Goal: Task Accomplishment & Management: Manage account settings

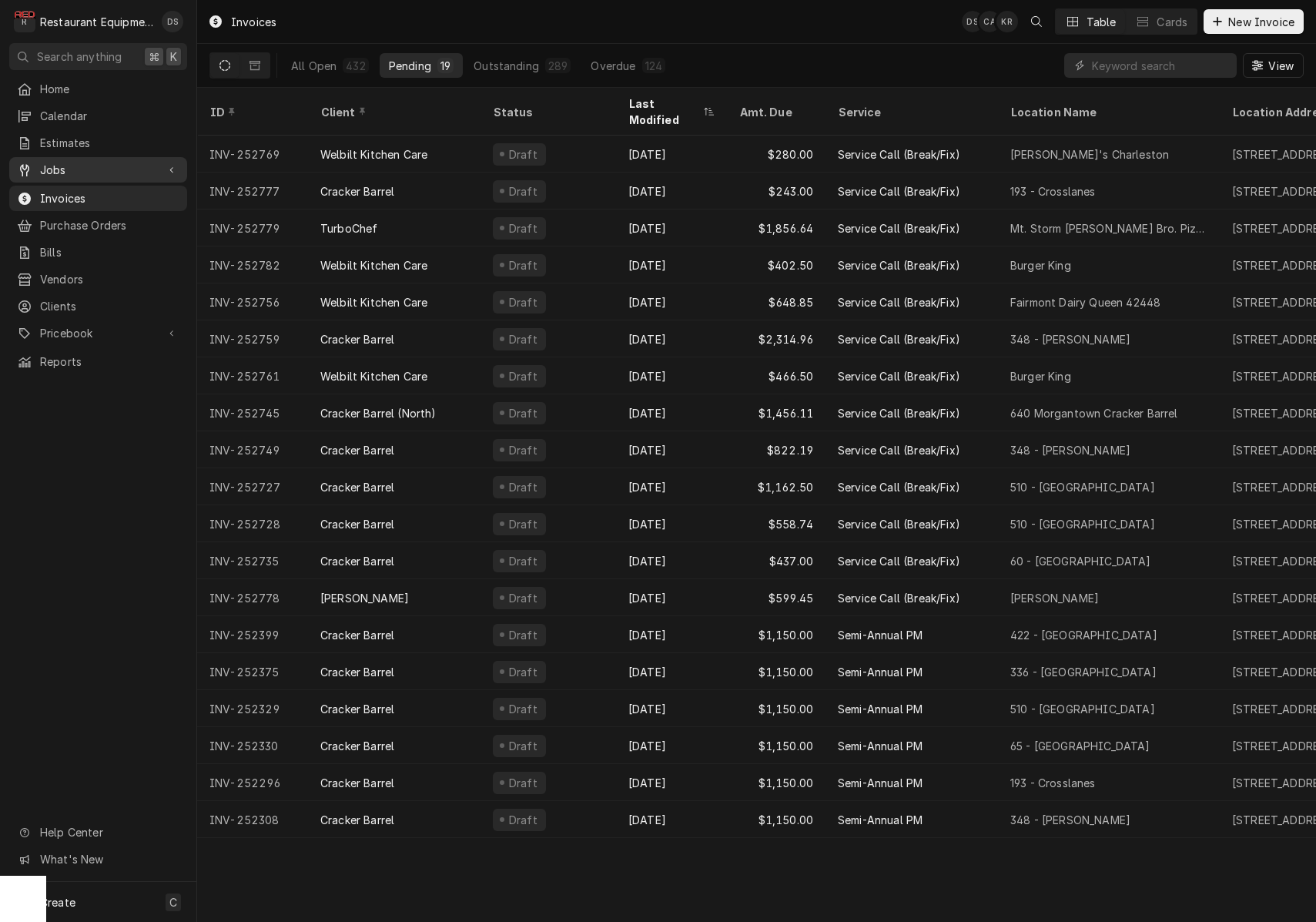
click at [80, 166] on span "Jobs" at bounding box center [98, 170] width 117 height 16
click at [79, 189] on span "Jobs" at bounding box center [109, 197] width 139 height 16
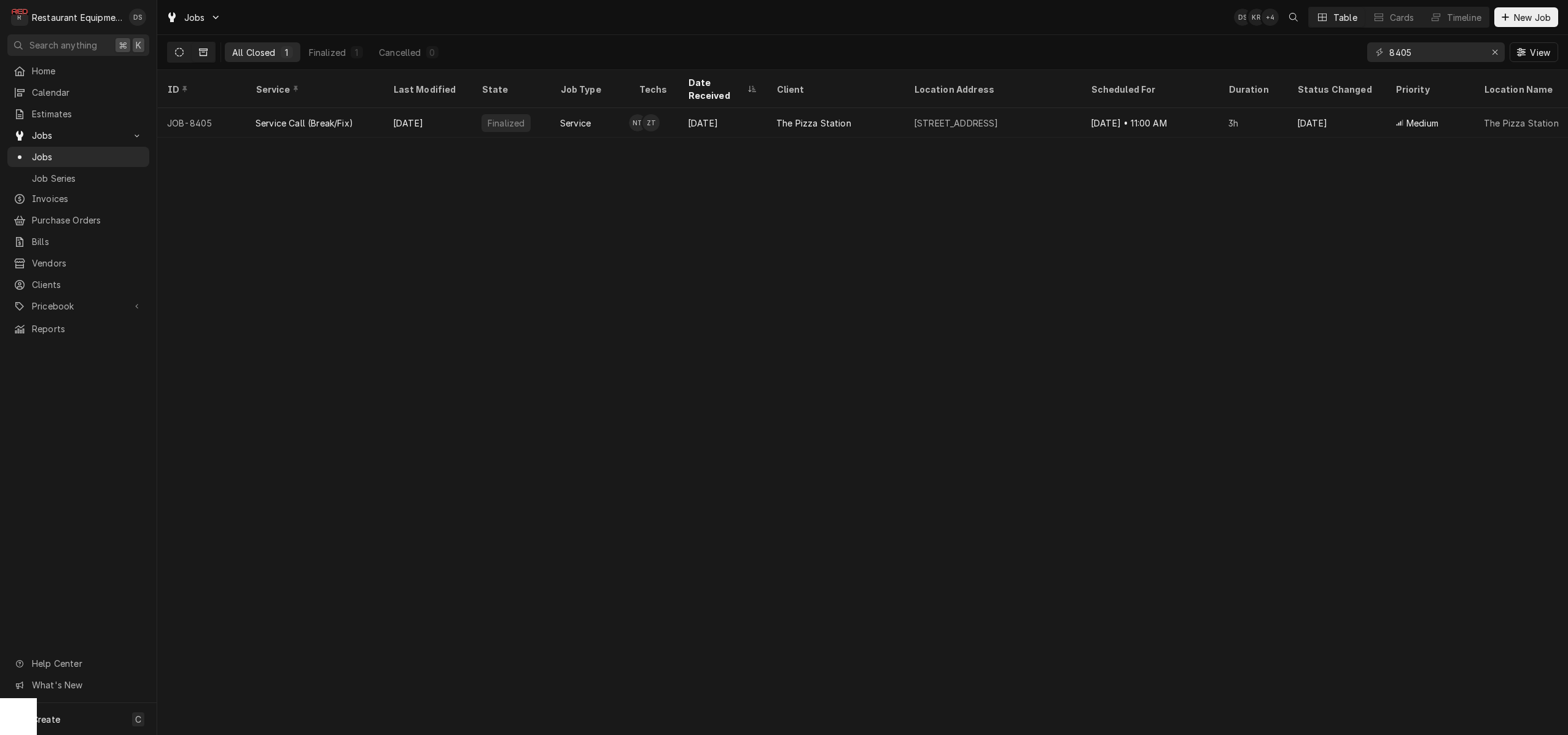
click at [178, 56] on icon "Dynamic Content Wrapper" at bounding box center [180, 52] width 9 height 9
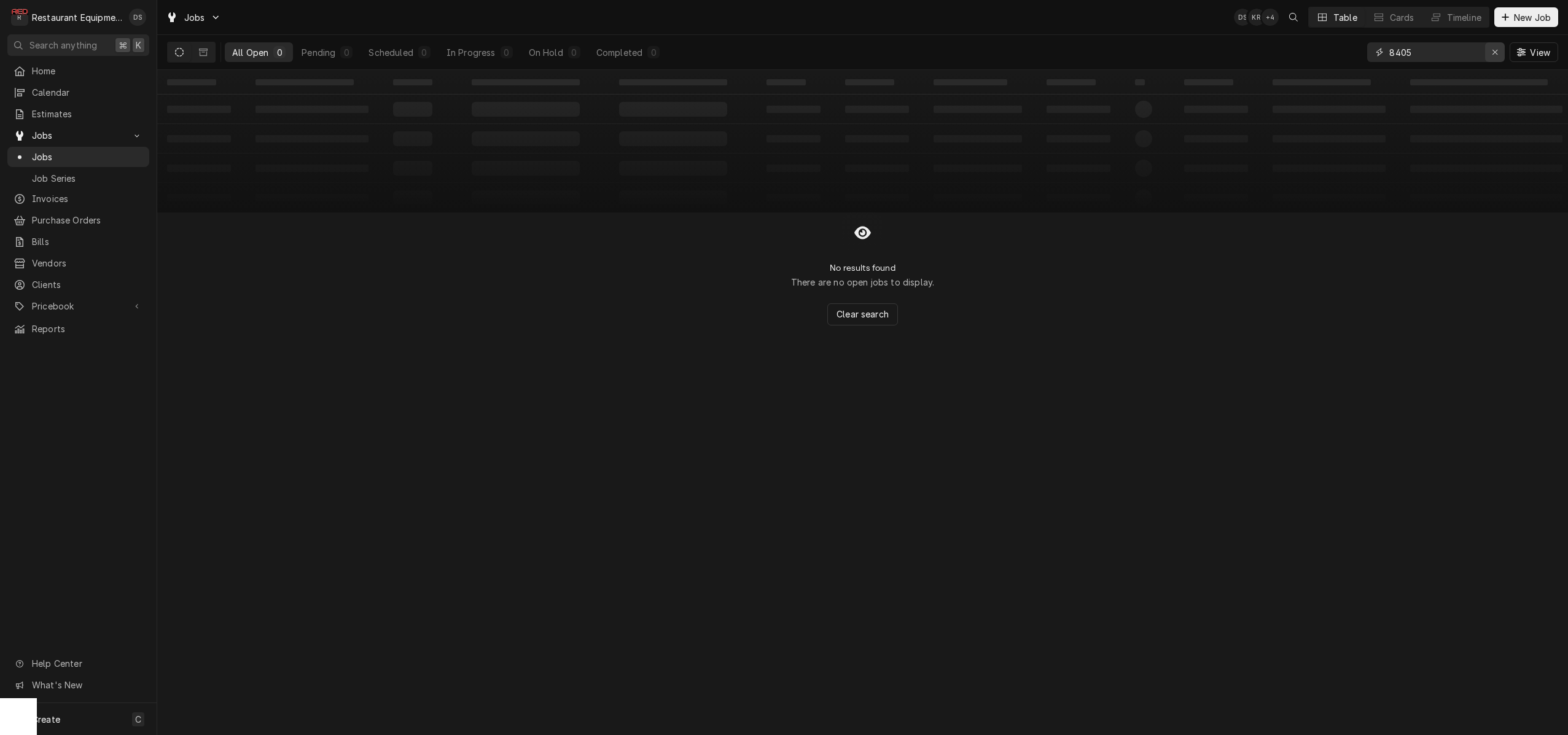
click at [1049, 56] on icon "Erase input" at bounding box center [1495, 52] width 6 height 9
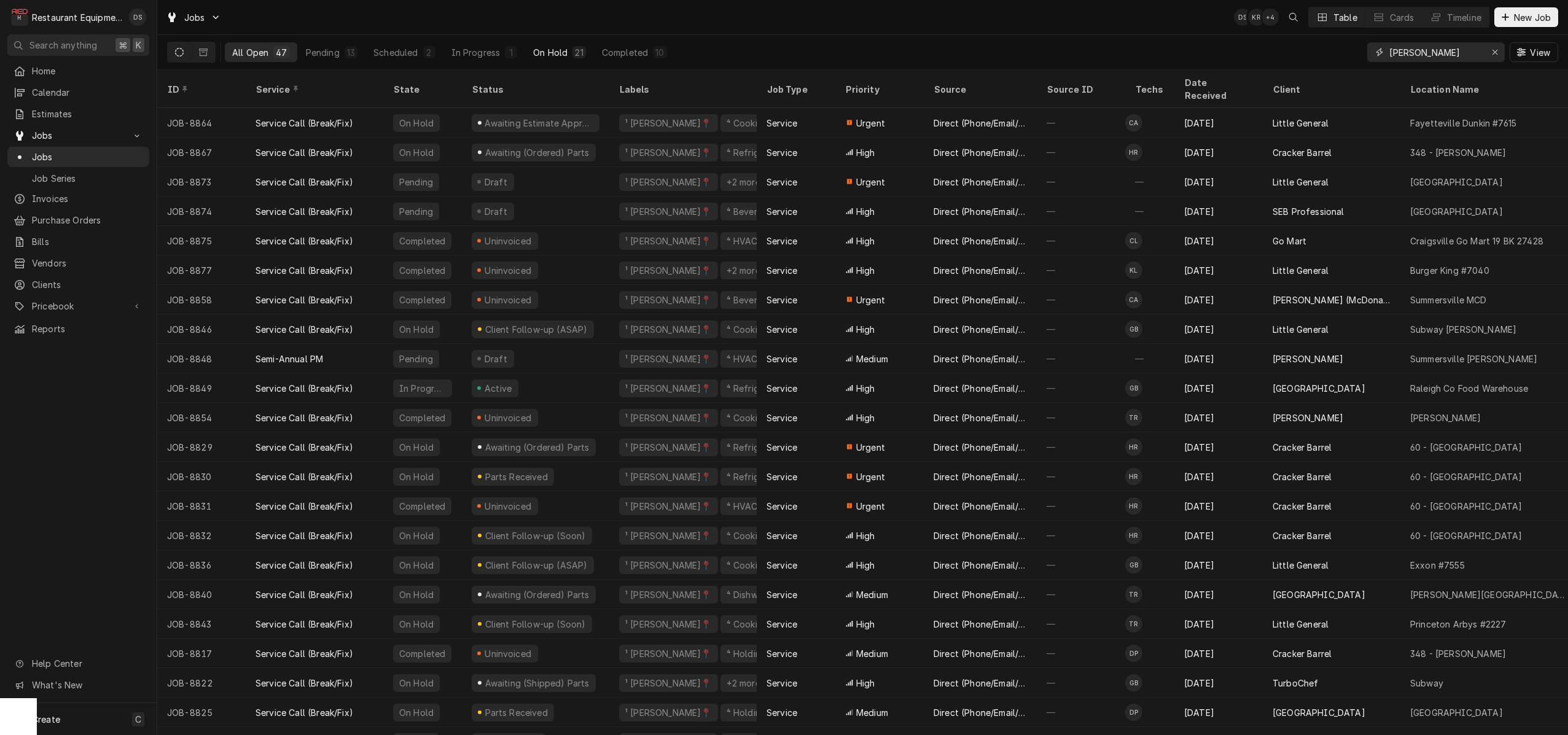
type input "beckley"
click at [561, 60] on button "On Hold 21" at bounding box center [559, 52] width 67 height 19
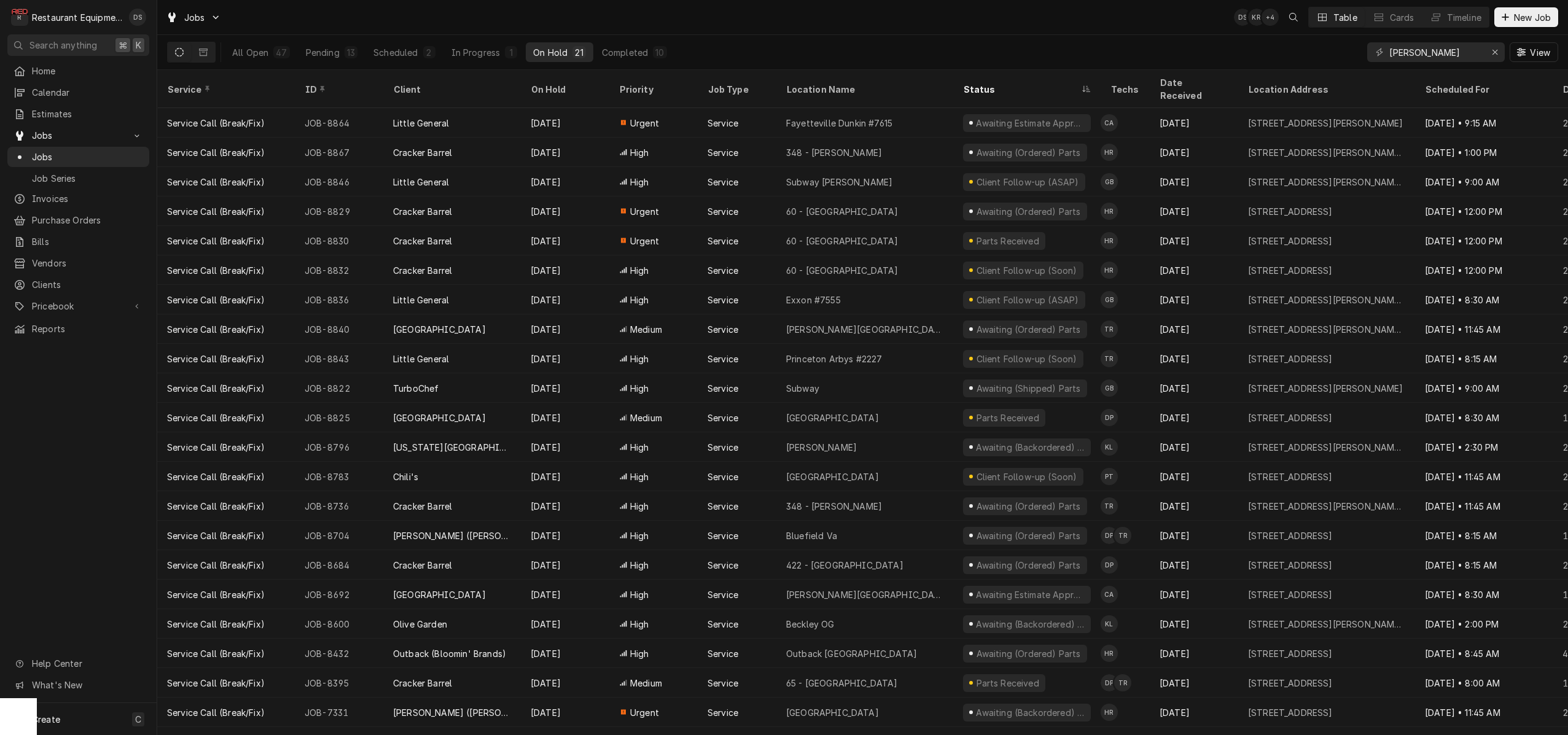
click at [968, 76] on div "Status" at bounding box center [1027, 89] width 142 height 33
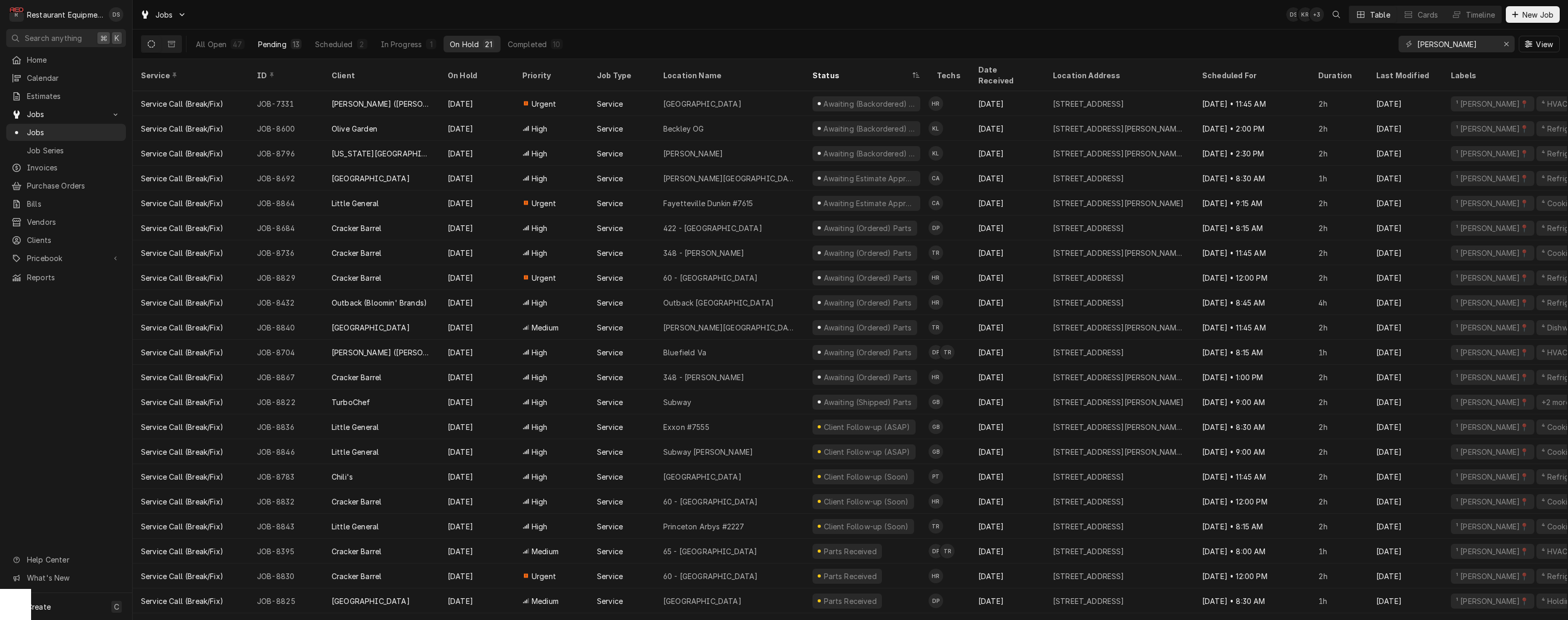
scroll to position [1, 0]
click at [273, 44] on div "Pending" at bounding box center [272, 44] width 29 height 11
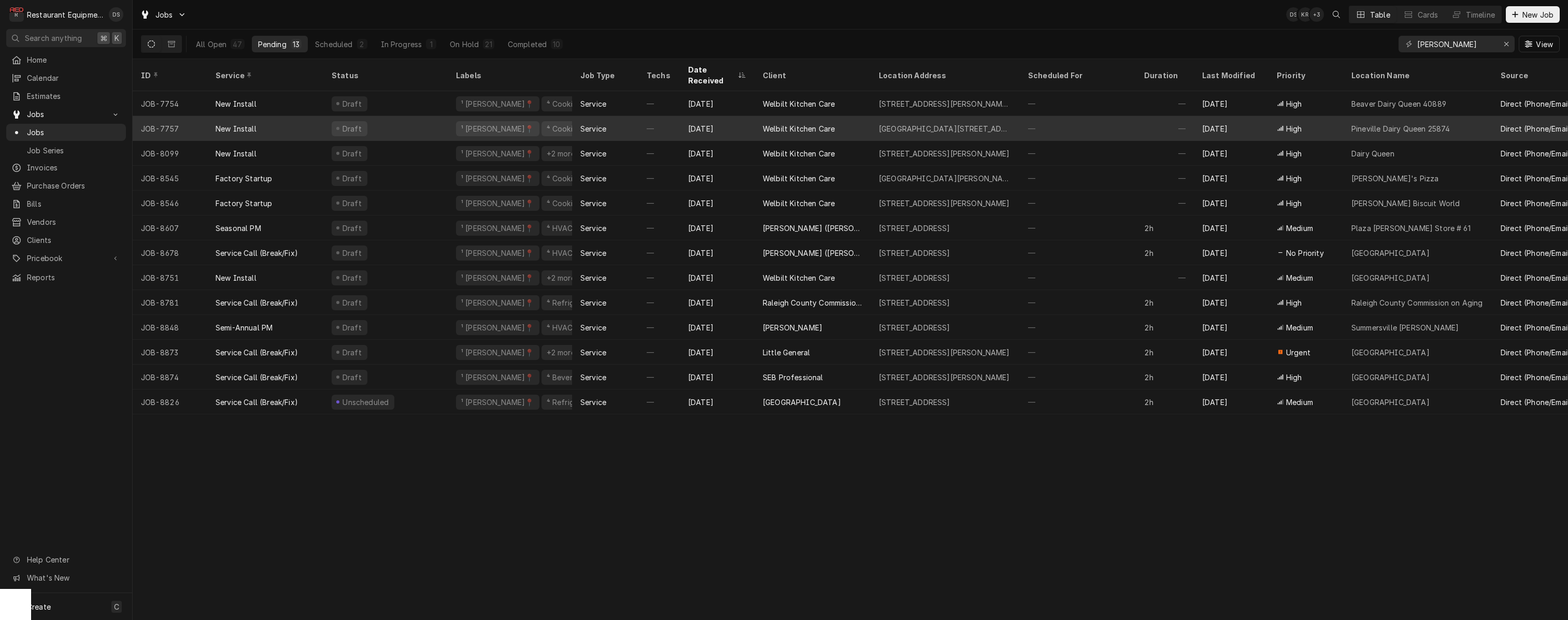
scroll to position [0, 0]
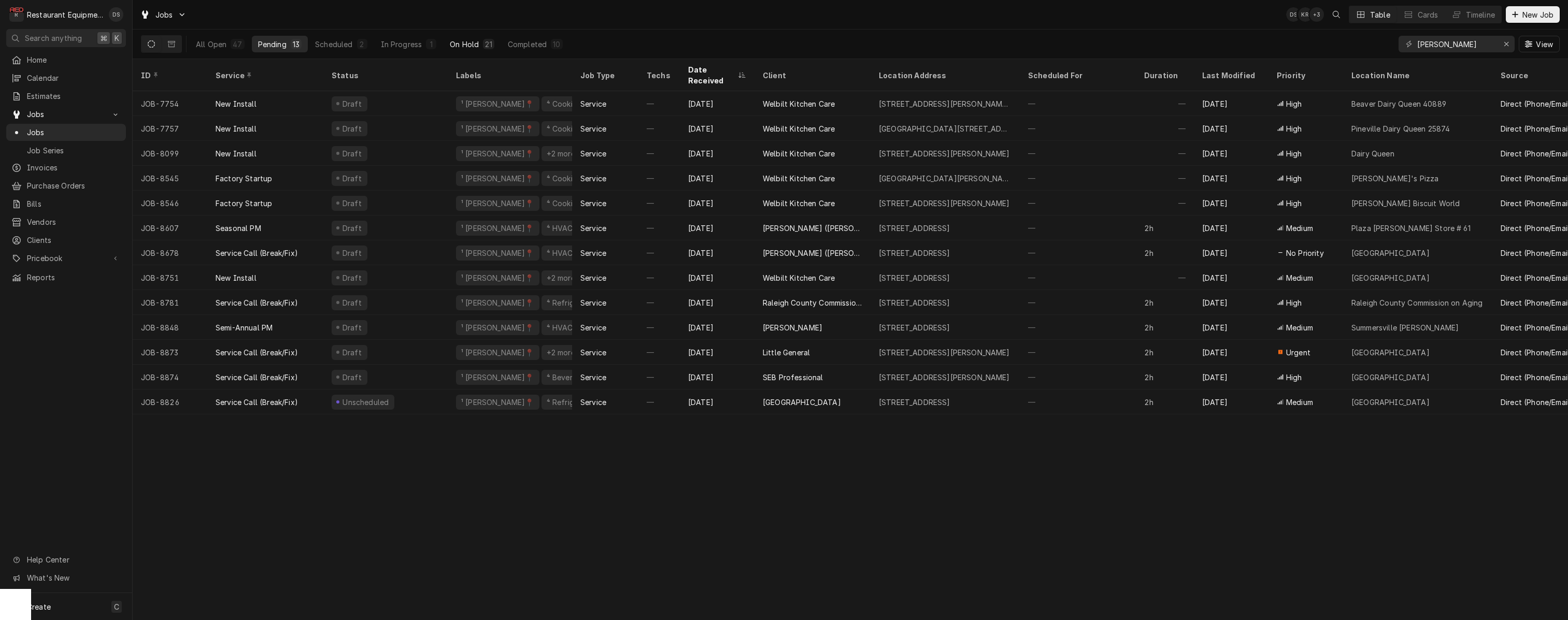
click at [466, 38] on button "On Hold 21" at bounding box center [472, 44] width 57 height 16
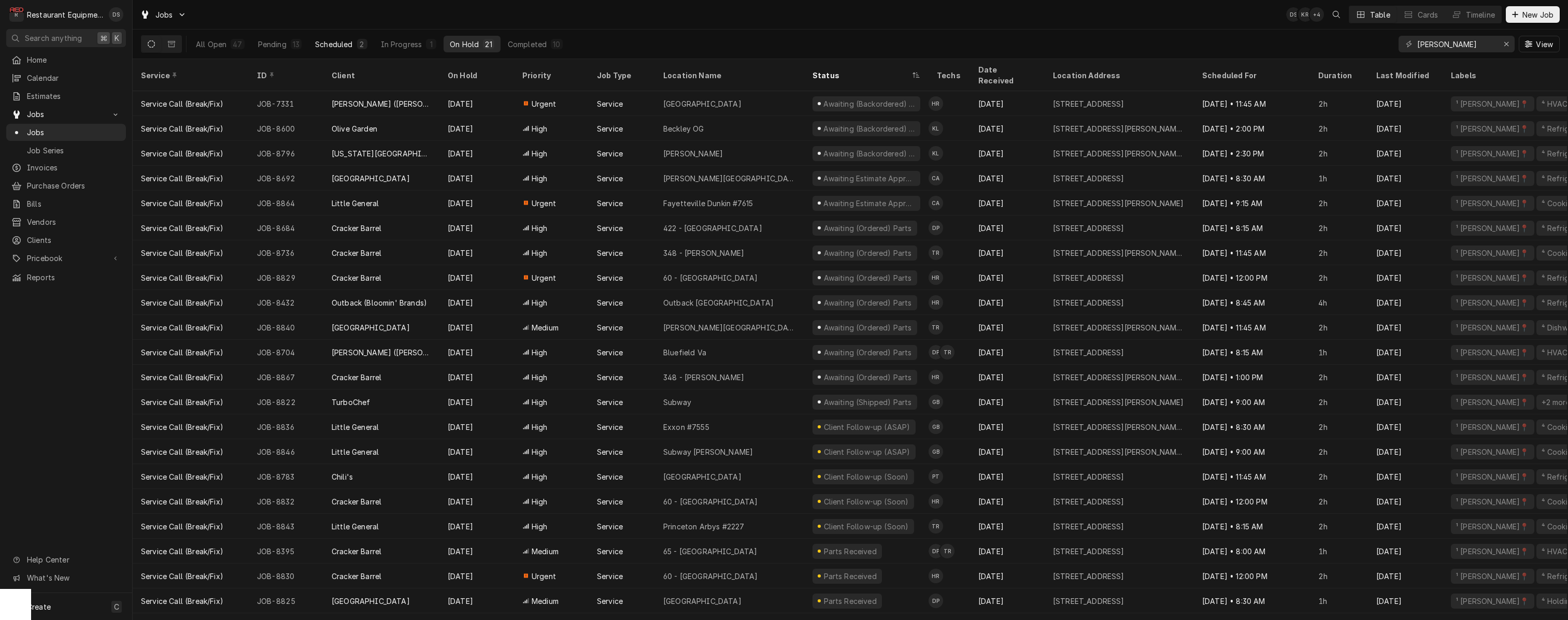
scroll to position [0, 1]
click at [293, 44] on div "13" at bounding box center [296, 44] width 7 height 11
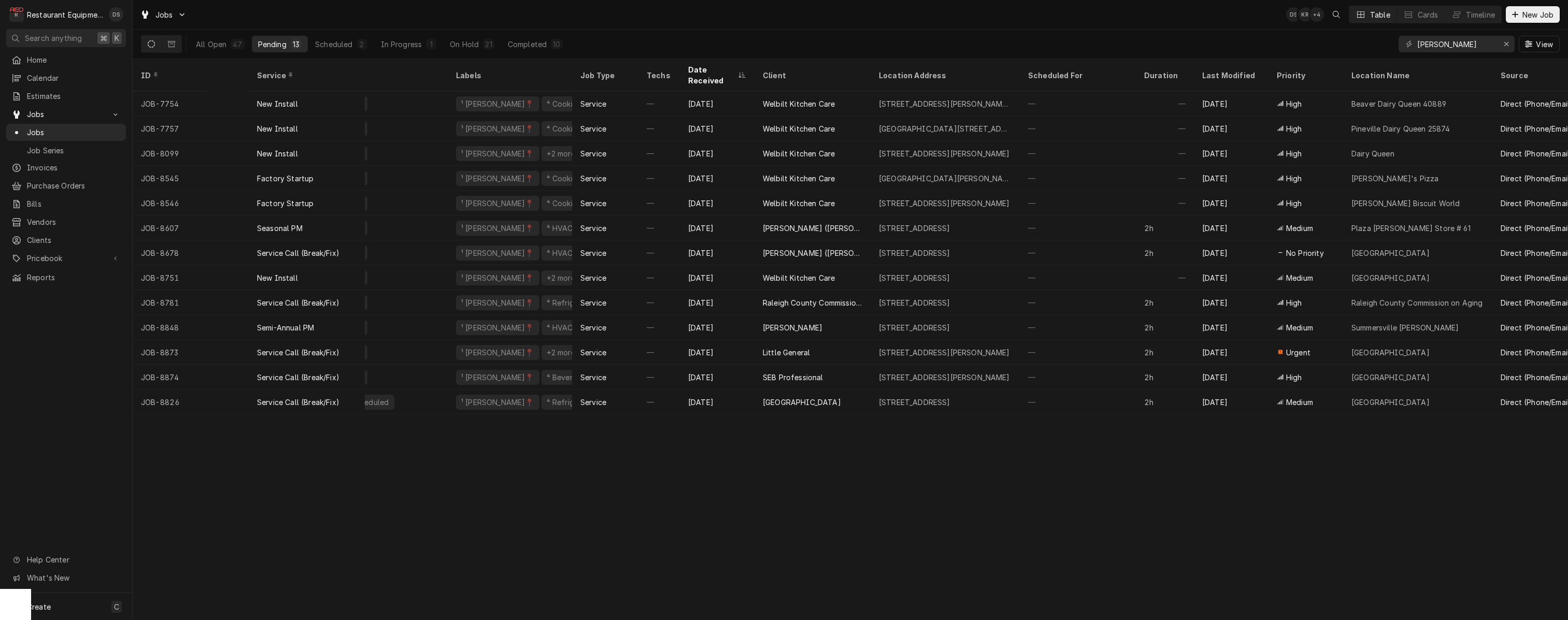
scroll to position [0, 0]
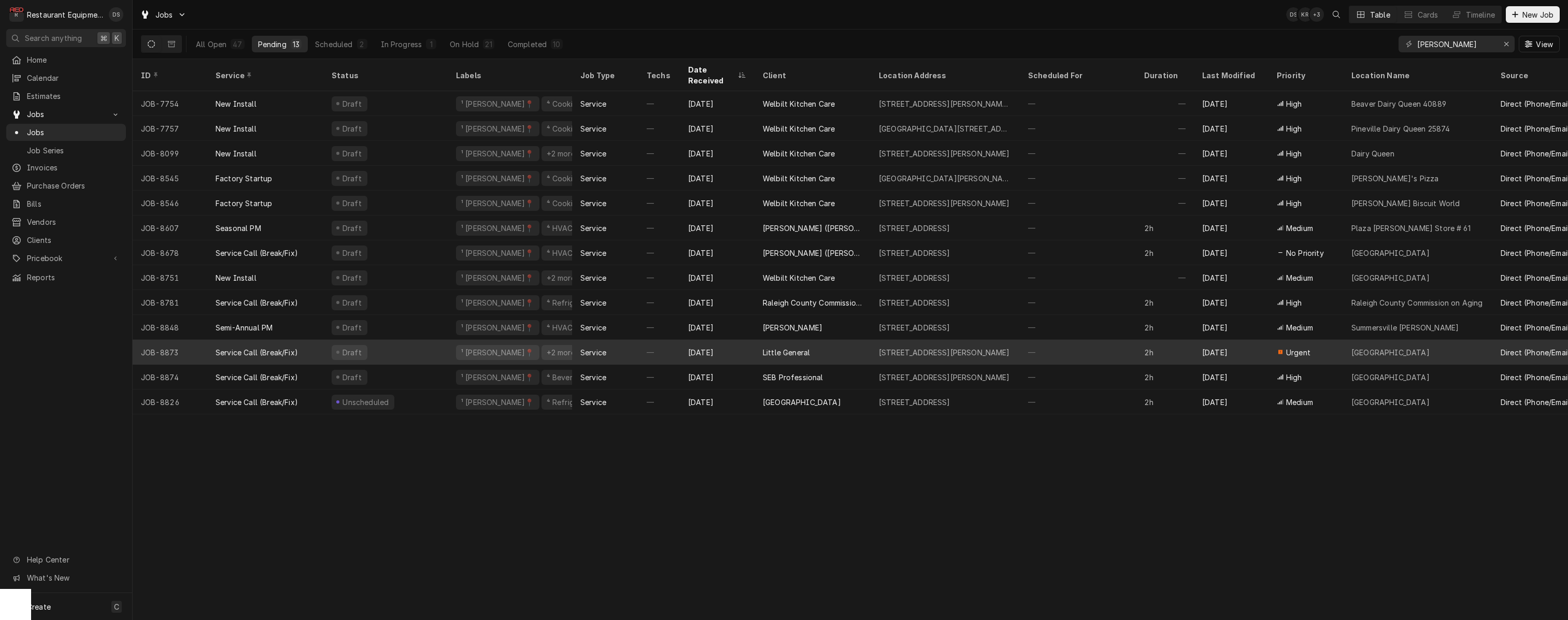
click at [847, 340] on div "Little General" at bounding box center [812, 352] width 116 height 25
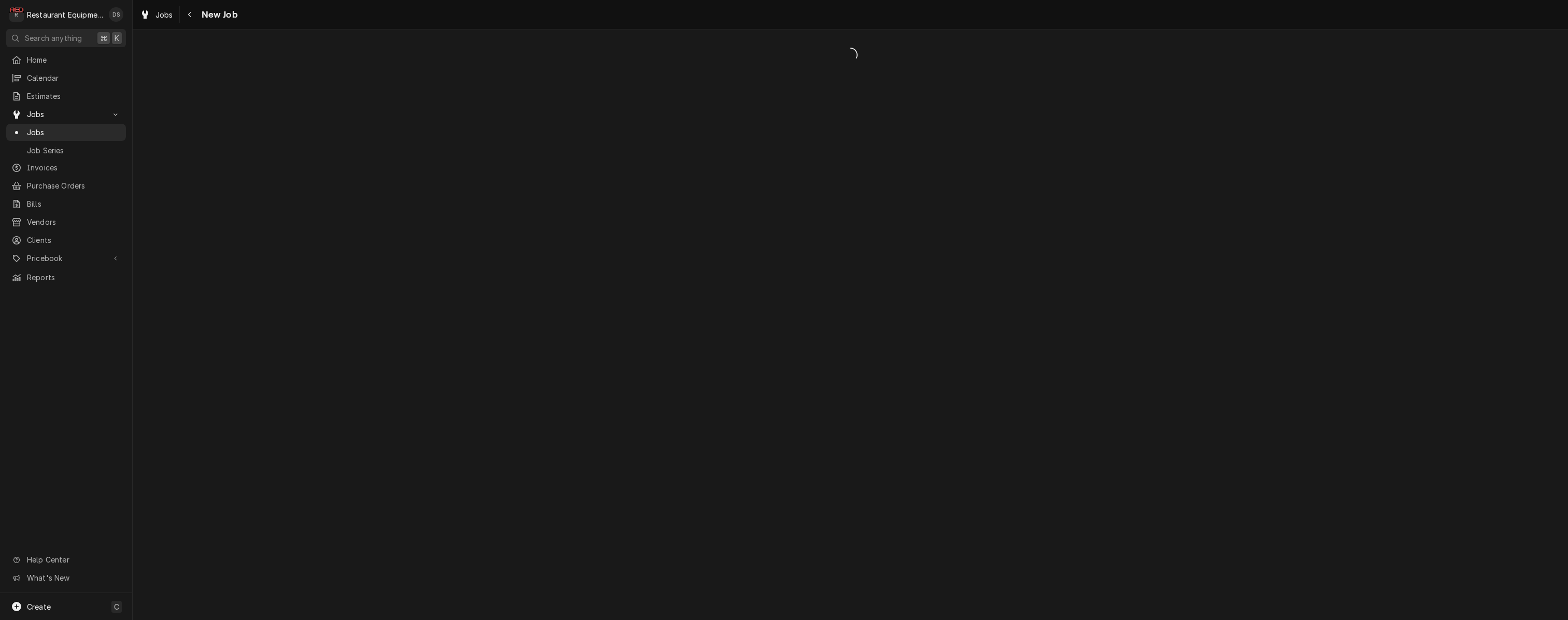
click at [847, 340] on div "Dynamic Content Wrapper" at bounding box center [850, 325] width 1435 height 590
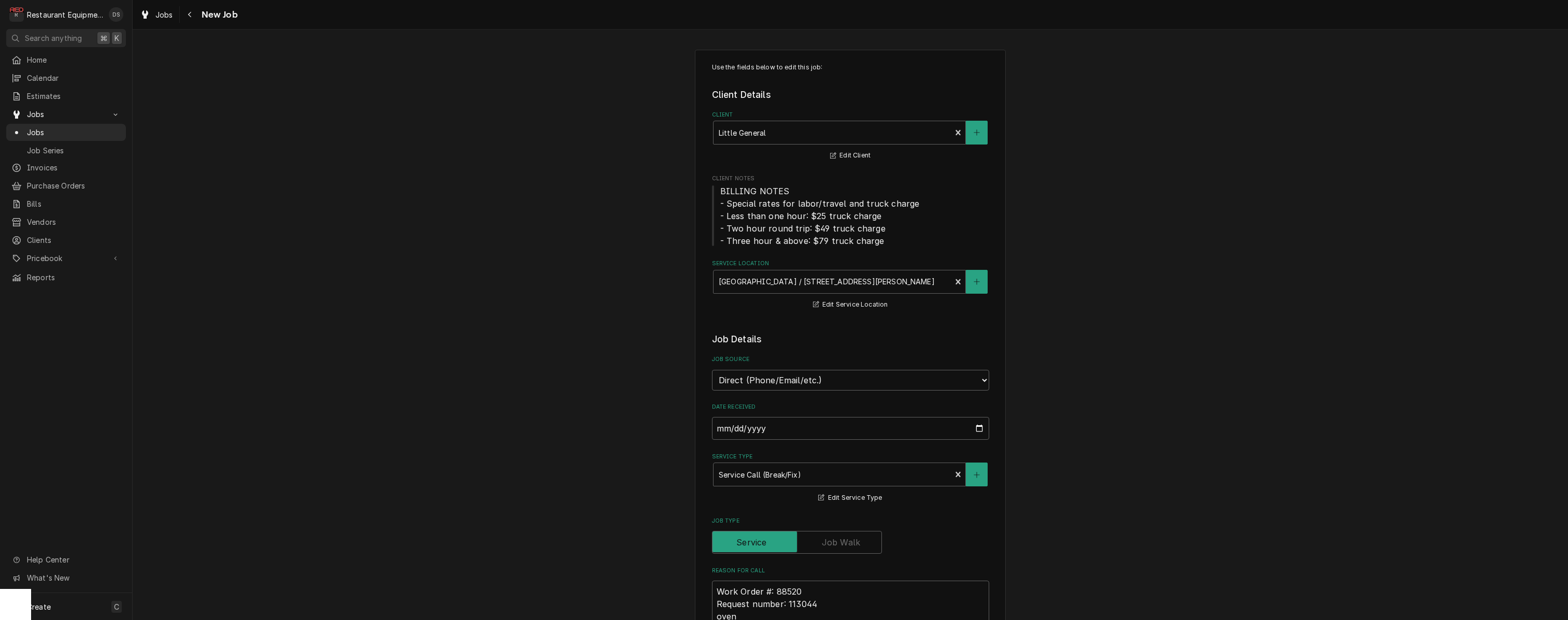
type textarea "x"
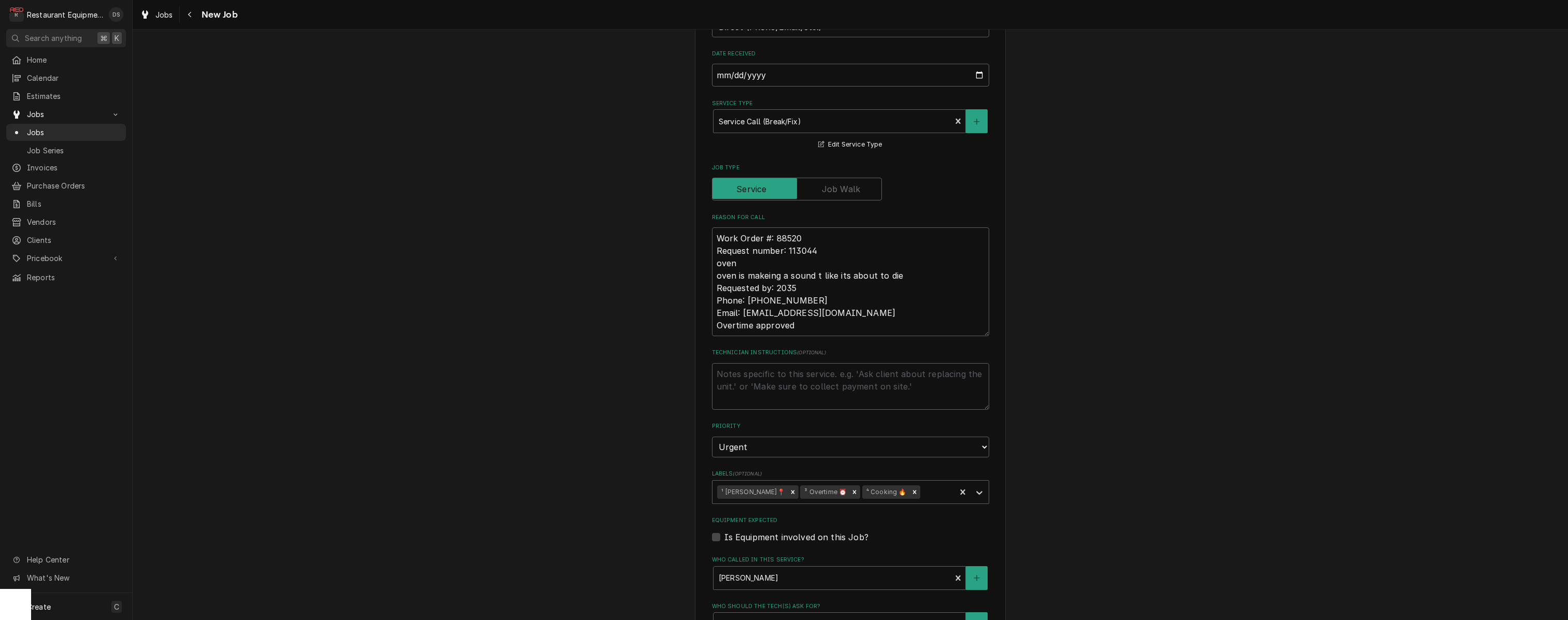
scroll to position [357, 0]
click at [192, 18] on div "Navigate back" at bounding box center [190, 14] width 10 height 10
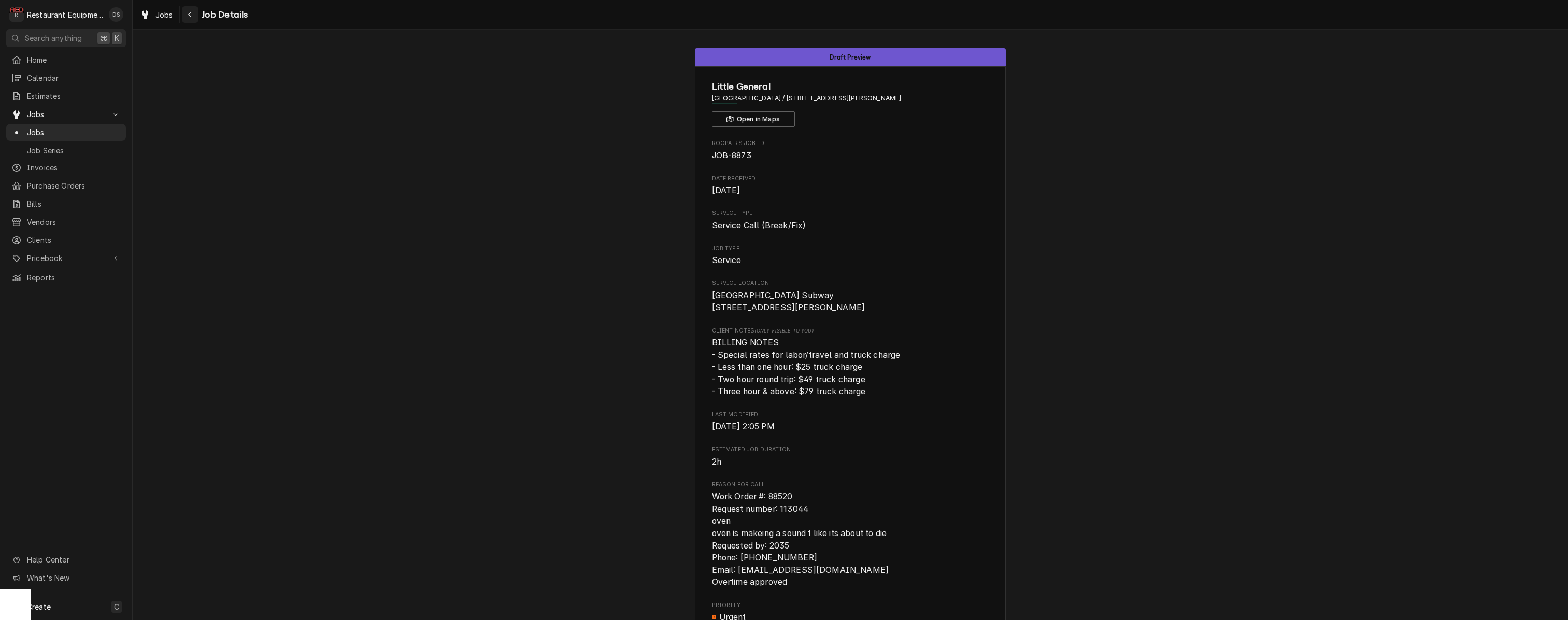
click at [194, 12] on div "Navigate back" at bounding box center [190, 14] width 10 height 10
